Goal: Communication & Community: Share content

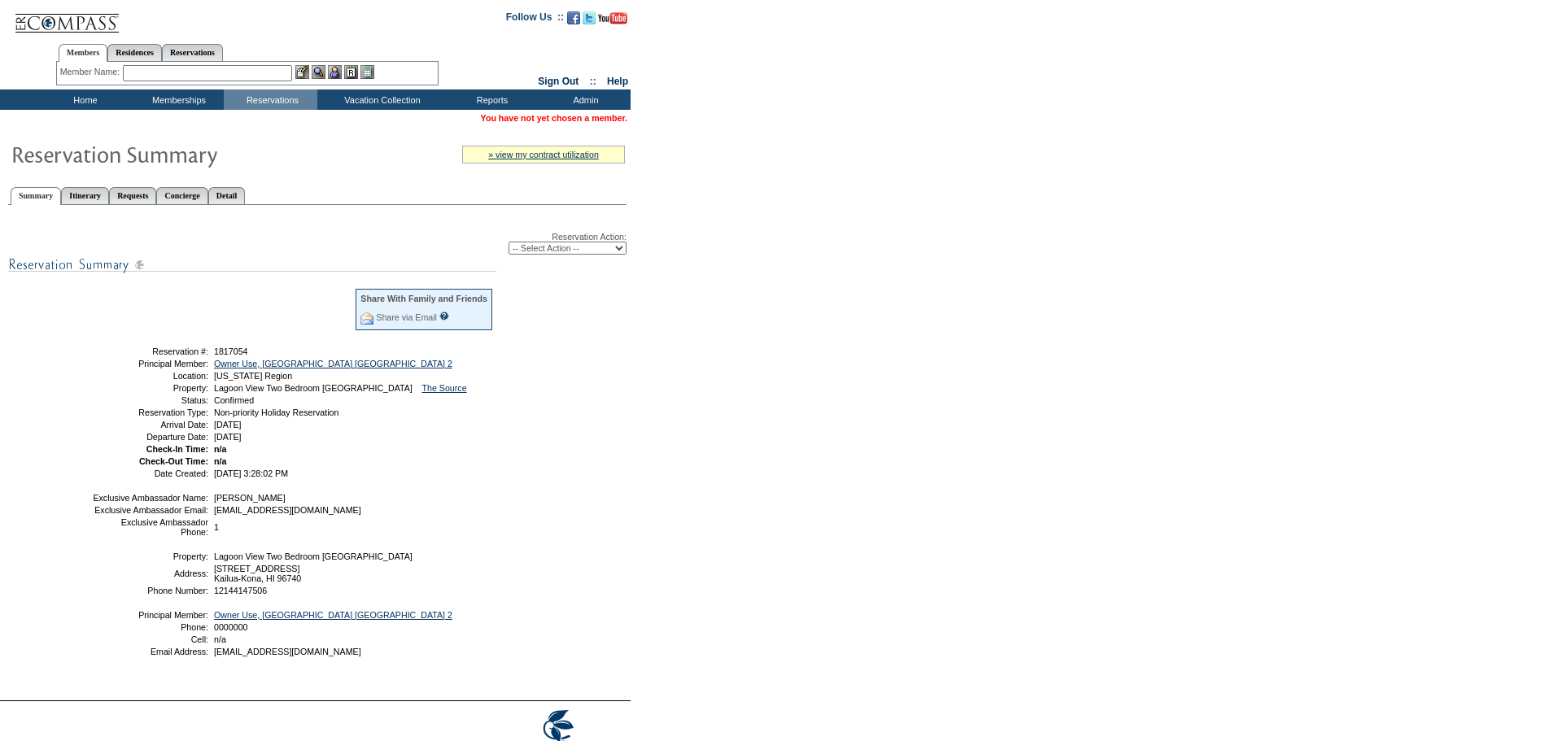
drag, startPoint x: 138, startPoint y: 356, endPoint x: 334, endPoint y: 448, distance: 215.9
click at [334, 448] on tbody "Share With Family and Friends Share via Email Share Reservation Information Ple…" at bounding box center [293, 382] width 402 height 190
copy tbody "Reservation #: 1817054 Principal Member: Owner Use, [GEOGRAPHIC_DATA] [GEOGRAPH…"
click at [260, 329] on td at bounding box center [224, 315] width 260 height 53
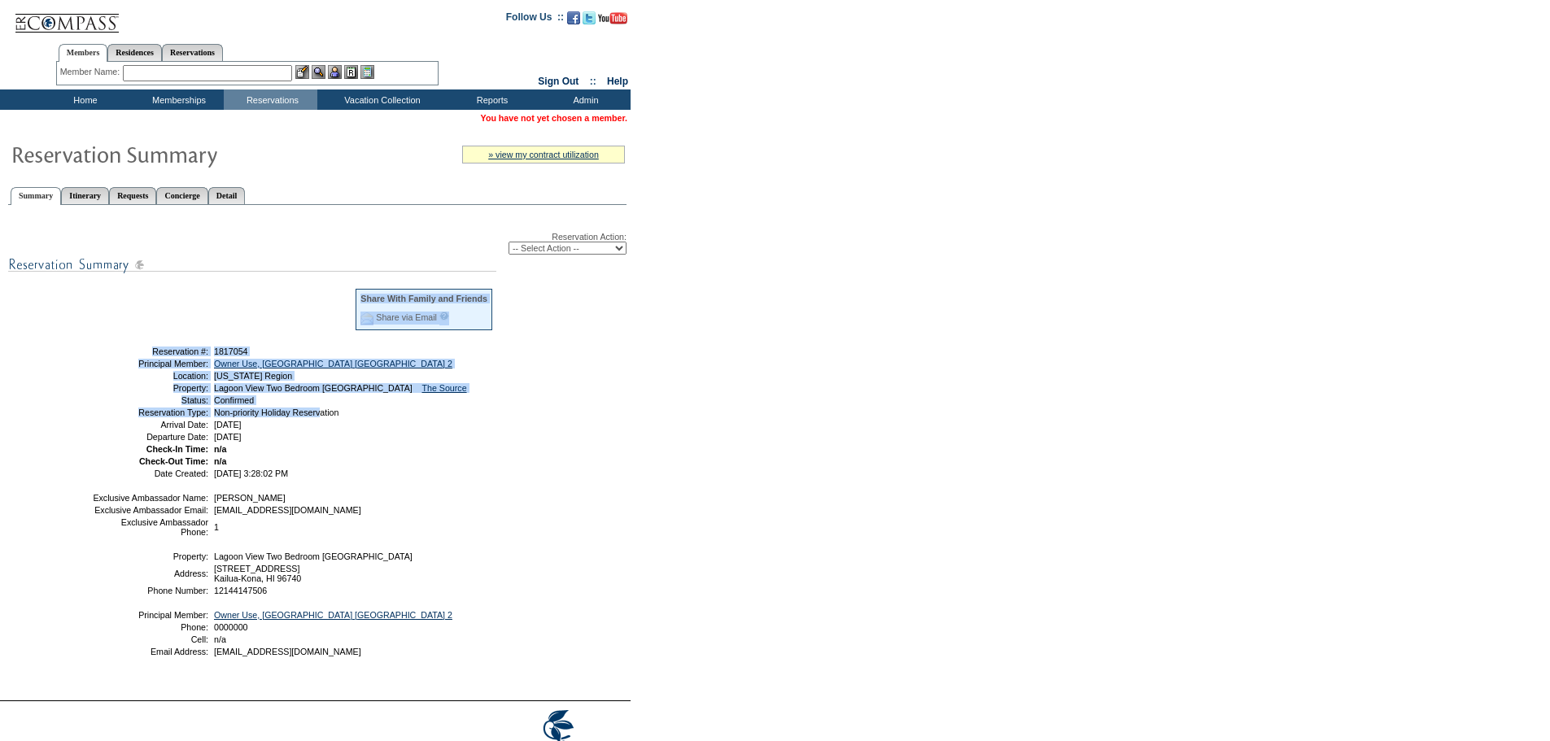
drag, startPoint x: 137, startPoint y: 347, endPoint x: 334, endPoint y: 415, distance: 208.5
click at [334, 415] on table "Share With Family and Friends Share via Email Share Reservation Information Ple…" at bounding box center [293, 382] width 407 height 195
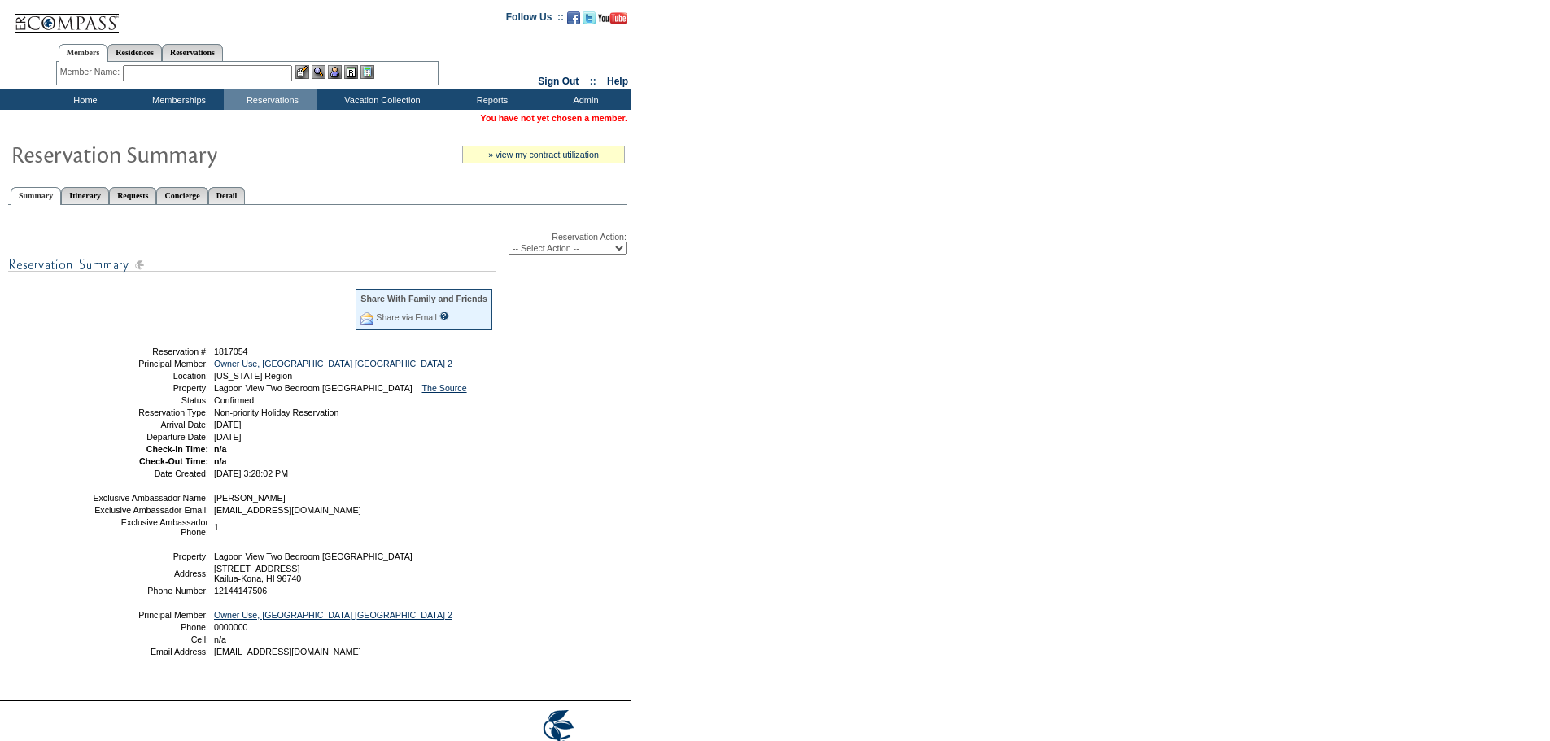
click at [380, 430] on td "[DATE]" at bounding box center [352, 425] width 283 height 10
drag, startPoint x: 143, startPoint y: 354, endPoint x: 362, endPoint y: 452, distance: 239.7
click at [362, 452] on tbody "Share With Family and Friends Share via Email Share Reservation Information Ple…" at bounding box center [293, 382] width 402 height 190
copy tbody "Reservation #: 1817054 Principal Member: Owner Use, [GEOGRAPHIC_DATA] [GEOGRAPH…"
drag, startPoint x: 154, startPoint y: 194, endPoint x: 178, endPoint y: 222, distance: 36.9
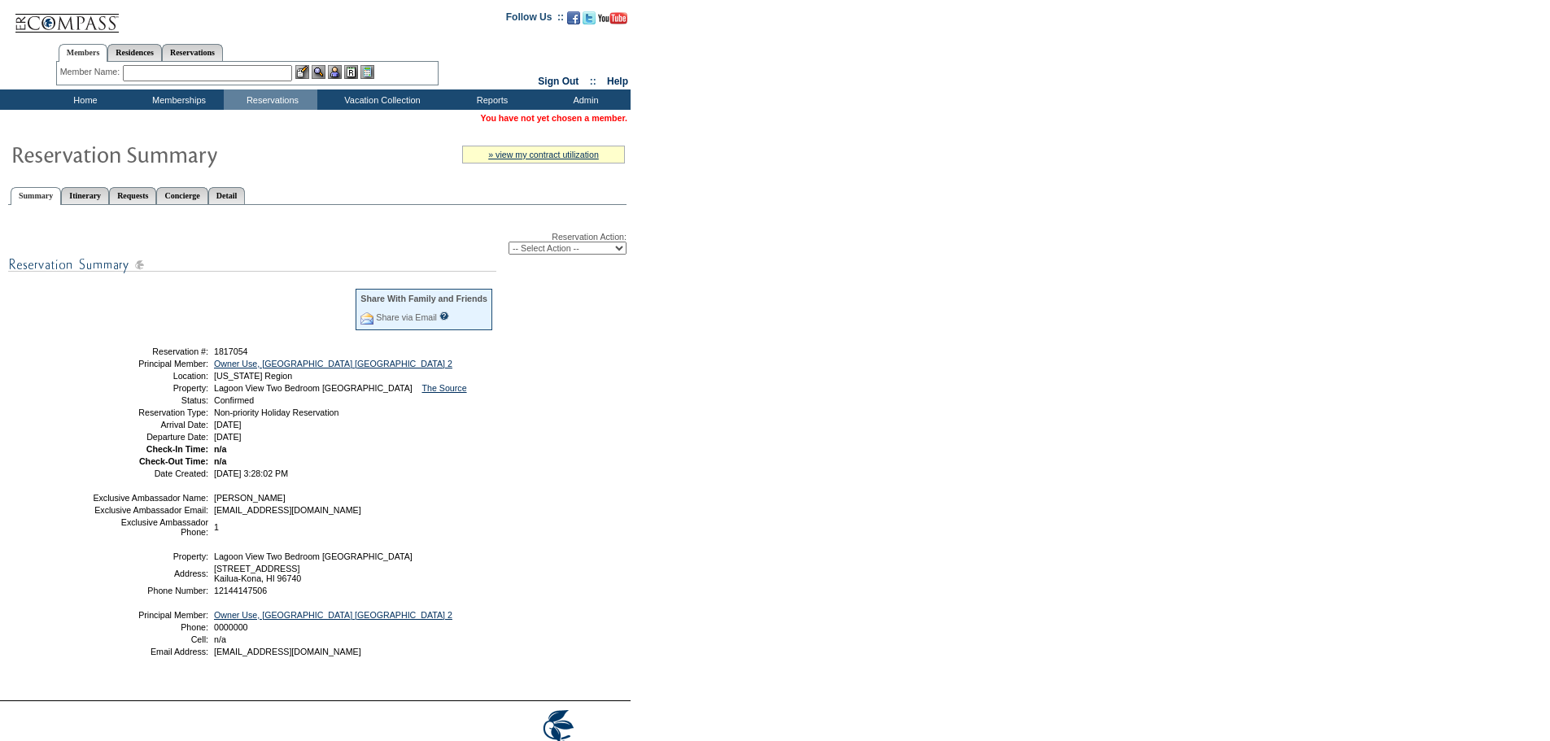
click at [154, 194] on link "Requests" at bounding box center [132, 195] width 47 height 17
